Goal: Check status: Check status

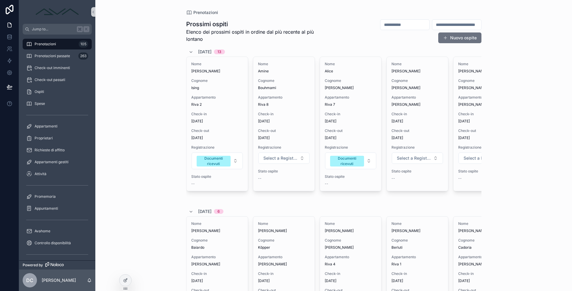
scroll to position [0, 326]
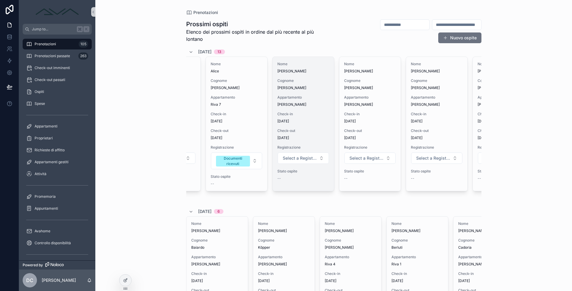
scroll to position [0, 113]
click at [301, 168] on div "Nome Karin Cognome Hilbert Appartamento Monte Guglielmo Pisogne Check-in 11/9/2…" at bounding box center [304, 124] width 61 height 134
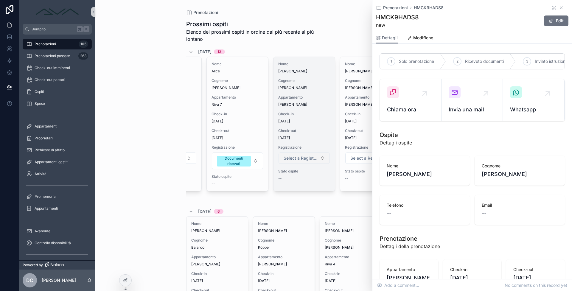
click at [299, 160] on span "Select a Registrazione" at bounding box center [301, 158] width 34 height 6
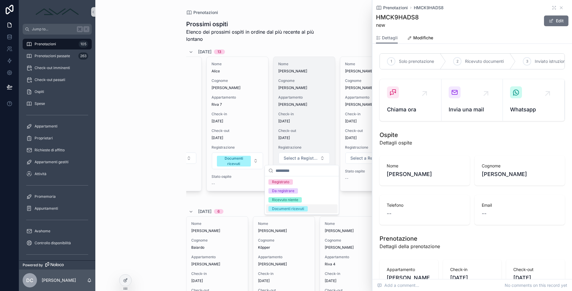
click at [292, 207] on div "Documenti ricevuti" at bounding box center [288, 208] width 32 height 5
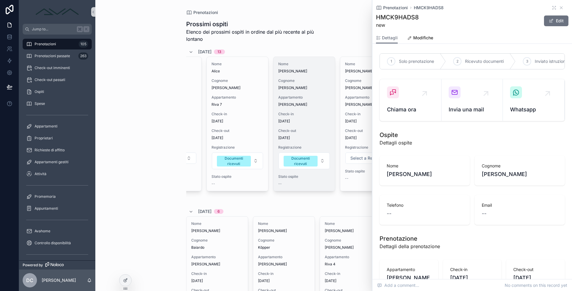
click at [146, 149] on div "Prenotazioni Prossimi ospiti Elenco dei prossimi ospiti in ordine dal più recen…" at bounding box center [333, 145] width 477 height 291
click at [560, 8] on div "Prenotazioni HMCK9HADS8" at bounding box center [472, 8] width 193 height 6
click at [559, 7] on icon "scrollable content" at bounding box center [561, 7] width 5 height 5
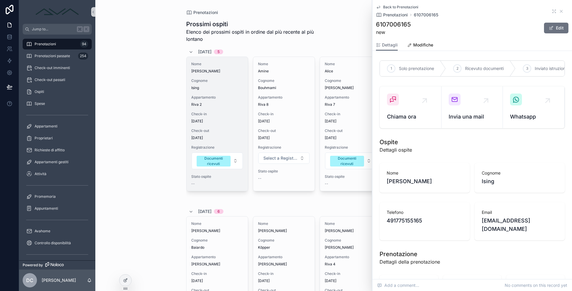
click at [560, 14] on div "Back to Prenotazioni Prenotazioni 6107006165" at bounding box center [472, 11] width 193 height 13
click at [559, 12] on icon "scrollable content" at bounding box center [561, 11] width 5 height 5
